Goal: Find specific page/section: Find specific page/section

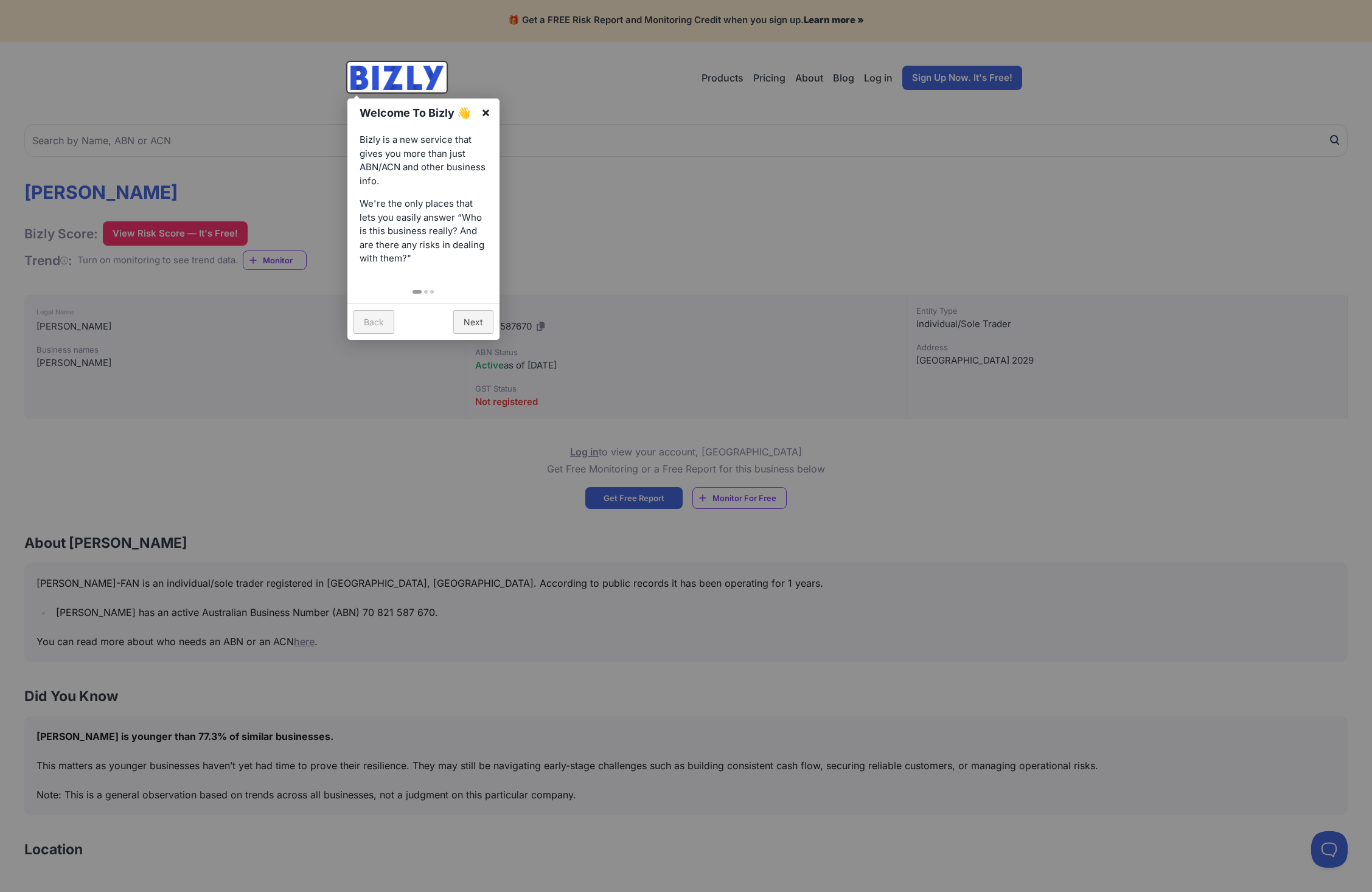
drag, startPoint x: 483, startPoint y: 110, endPoint x: 490, endPoint y: 112, distance: 7.3
click at [483, 110] on link "×" at bounding box center [485, 112] width 27 height 27
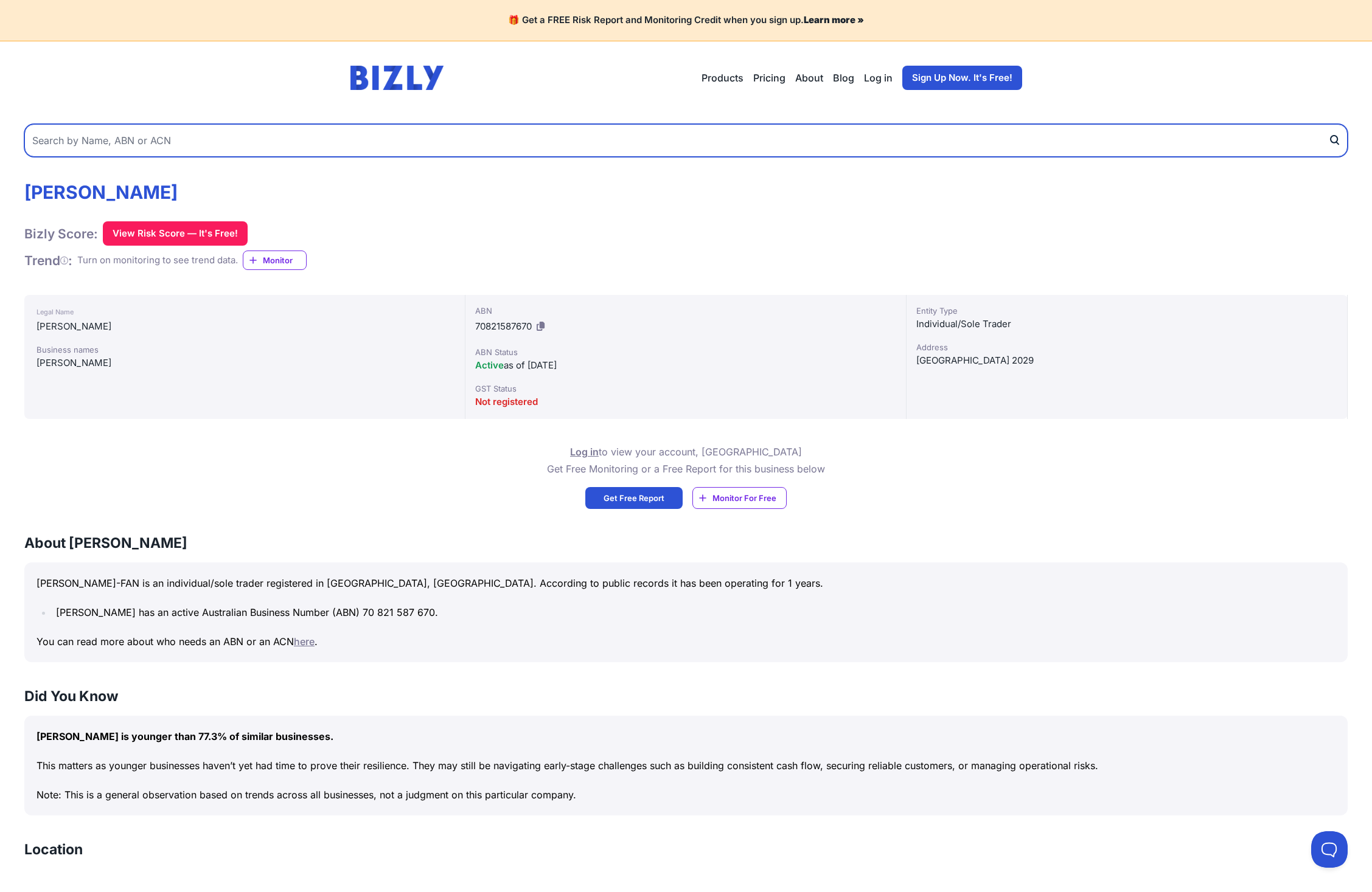
click at [196, 132] on input "text" at bounding box center [686, 141] width 1323 height 33
type input "the wise jumbuck"
click at [1338, 140] on button "submit" at bounding box center [1338, 141] width 20 height 33
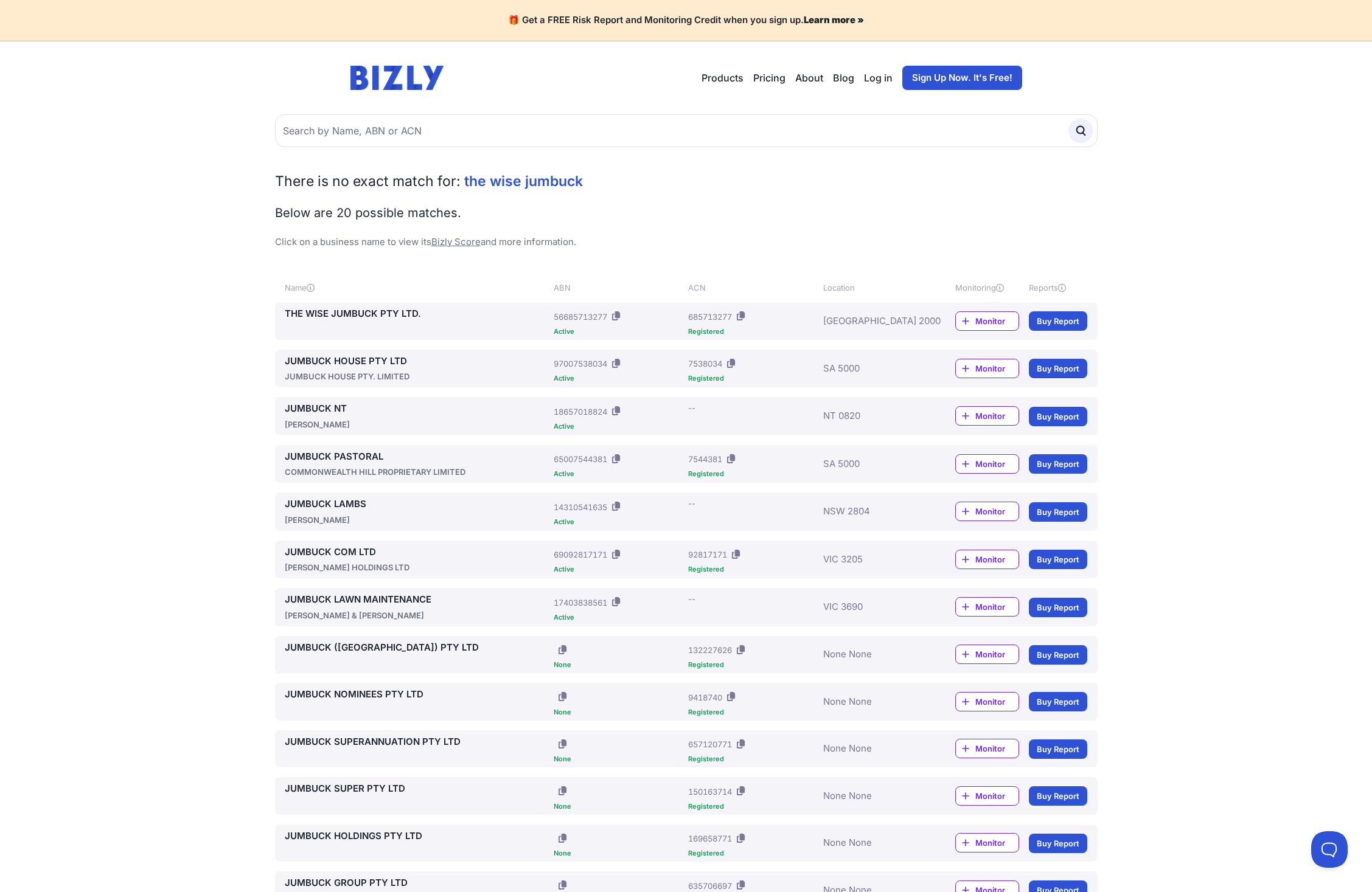
click at [308, 312] on link "THE WISE JUMBUCK PTY LTD." at bounding box center [417, 314] width 264 height 14
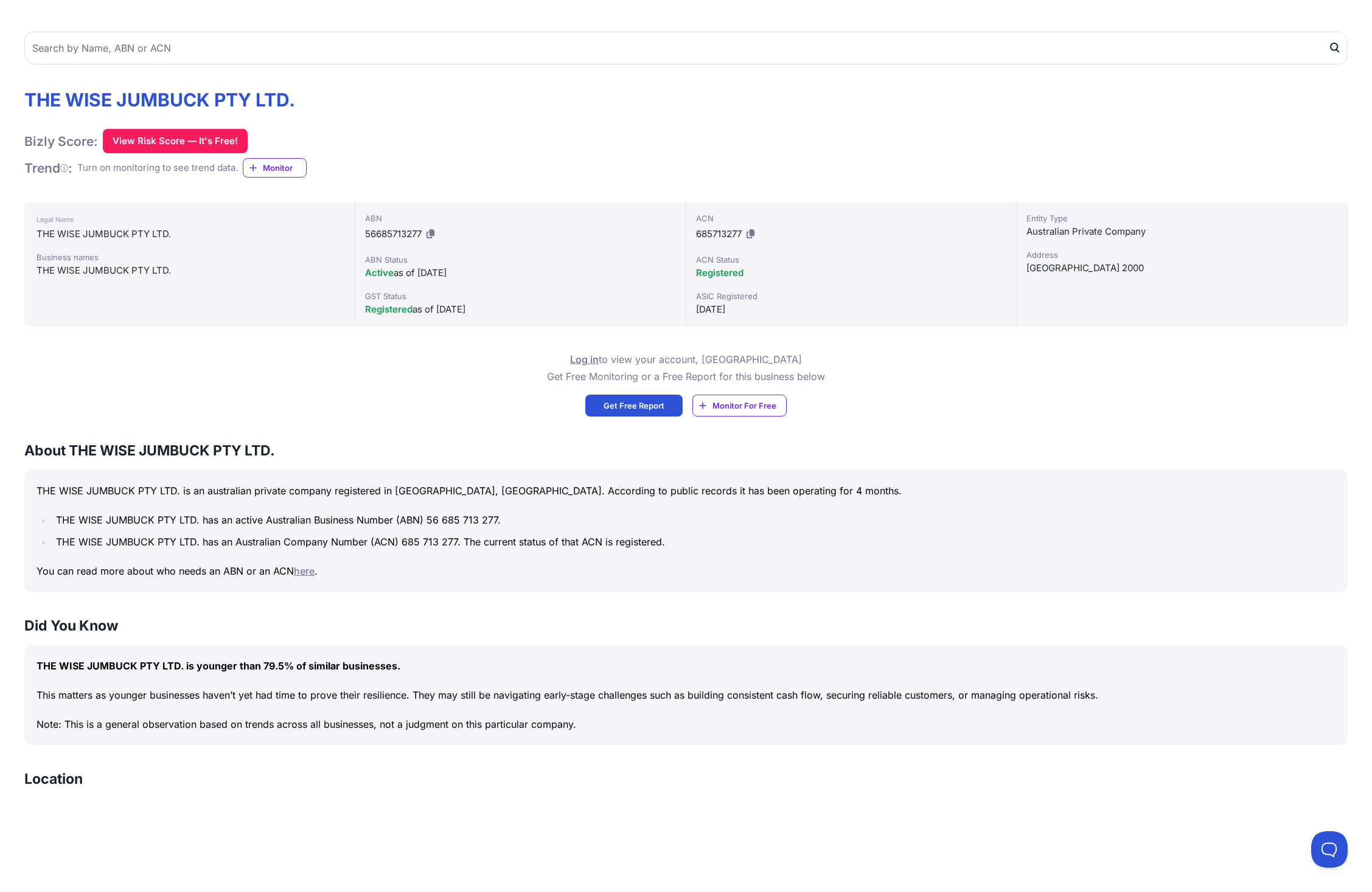
scroll to position [93, 0]
